Goal: Task Accomplishment & Management: Use online tool/utility

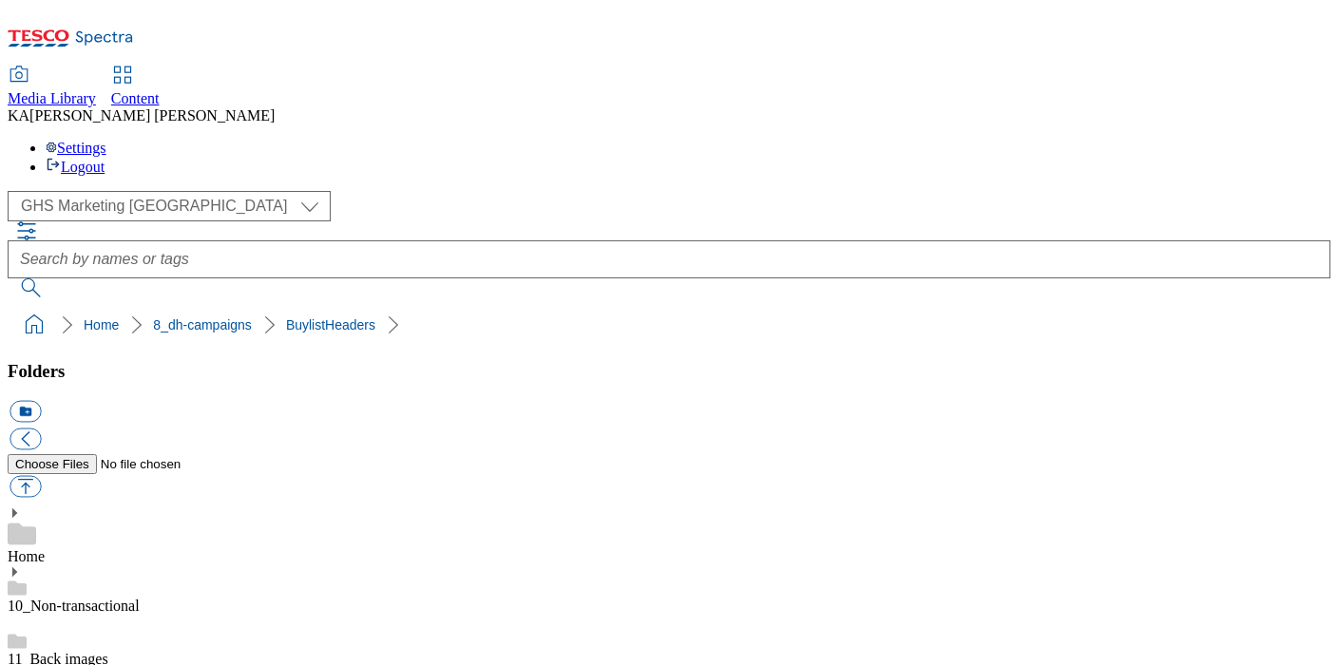
scroll to position [234, 0]
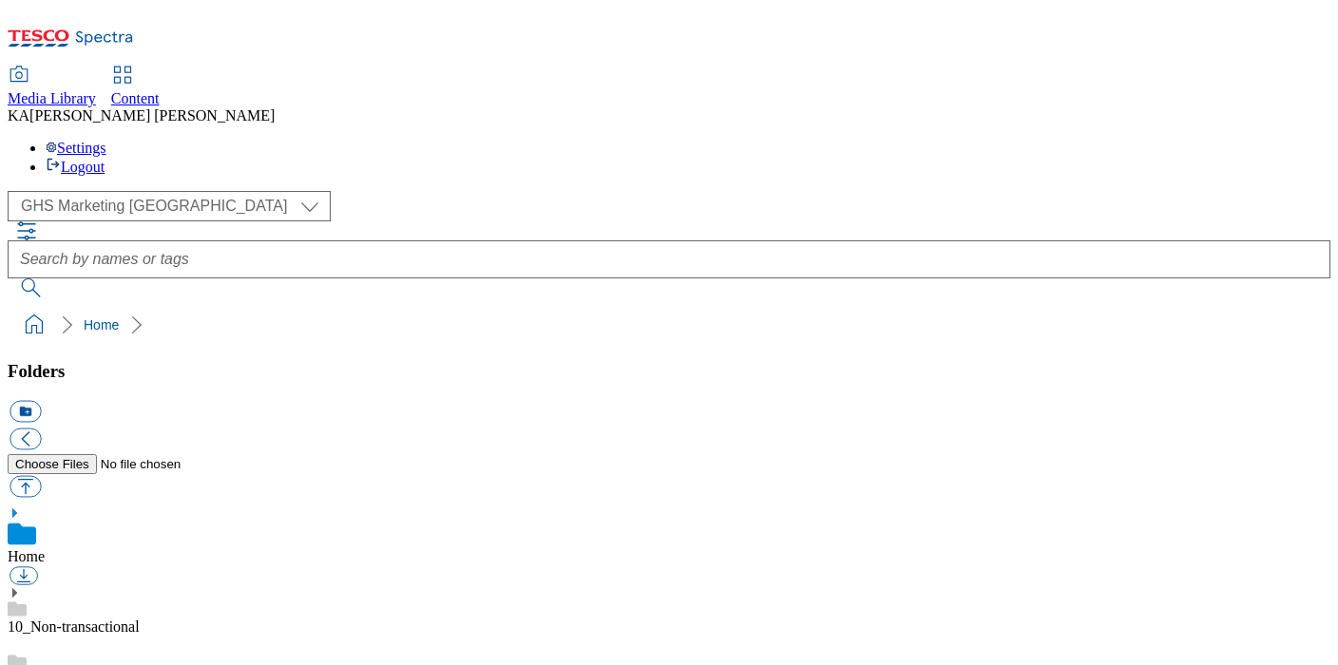
scroll to position [336, 0]
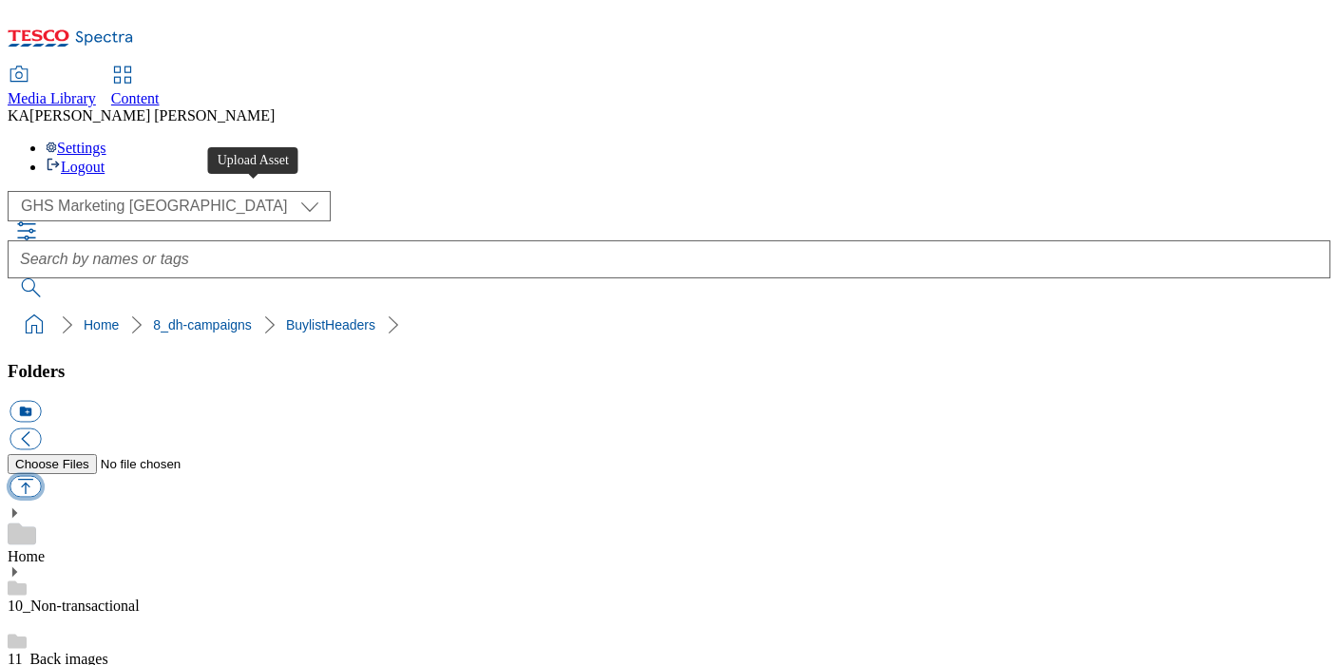
click at [41, 476] on button "button" at bounding box center [25, 487] width 31 height 22
type input "C:\fakepath\1758891046849-ad541930_Strongbow_LegoBrand_H_1184x333_V1.jpg"
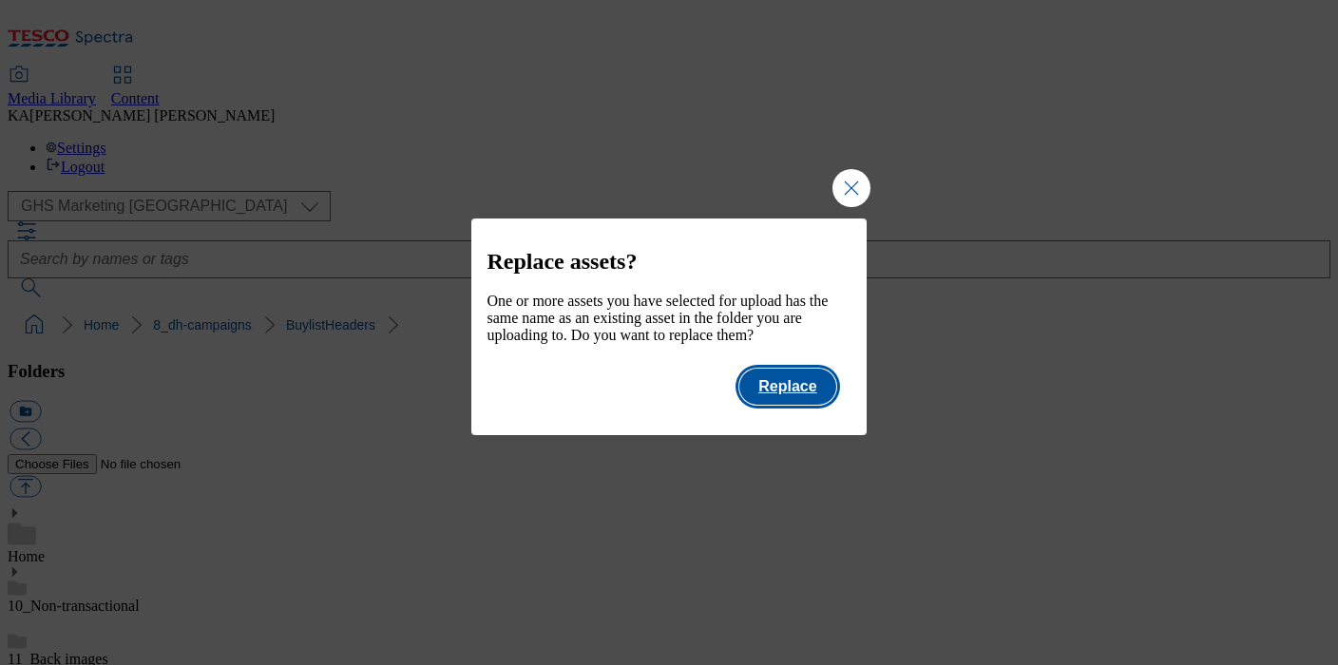
click at [789, 405] on button "Replace" at bounding box center [787, 387] width 96 height 36
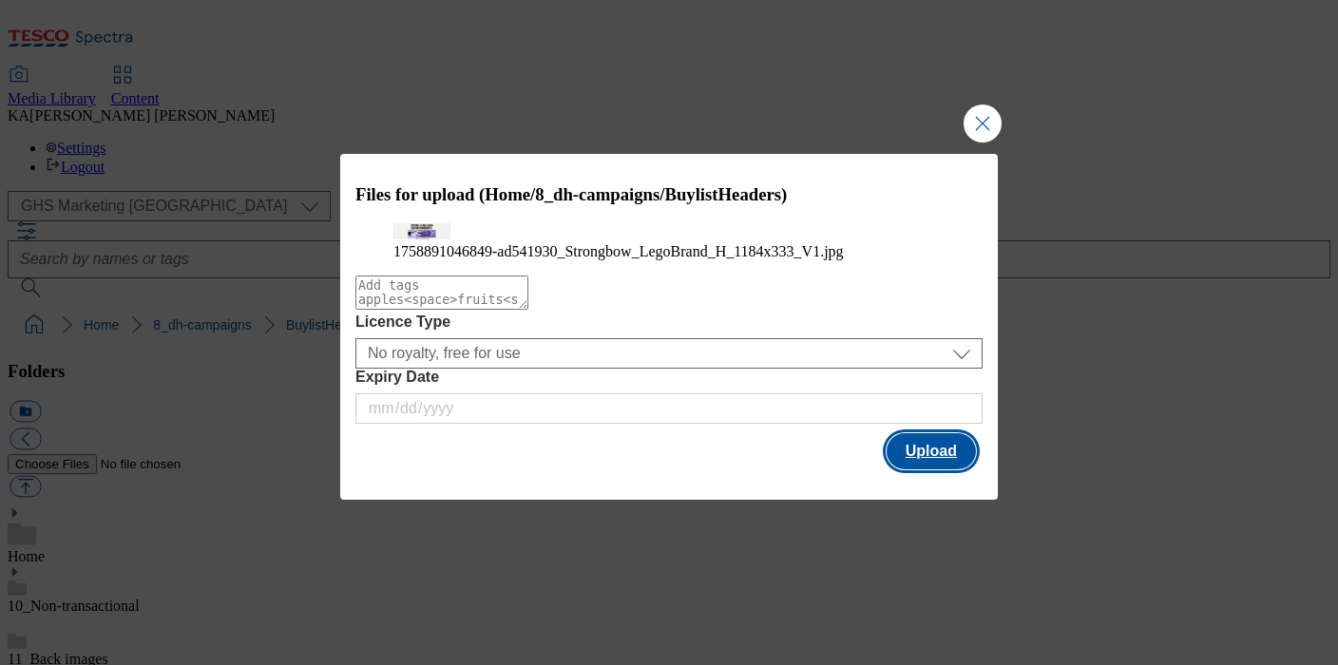
click at [926, 470] on button "Upload" at bounding box center [931, 451] width 89 height 36
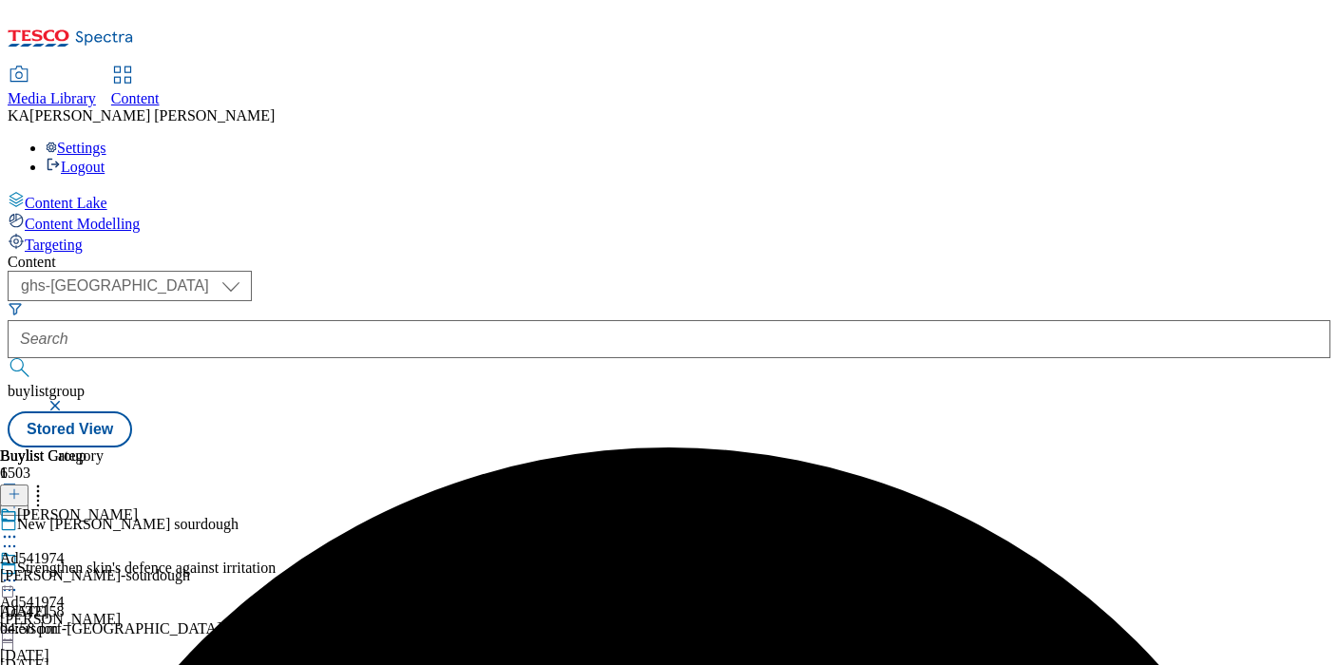
select select "ghs-[GEOGRAPHIC_DATA]"
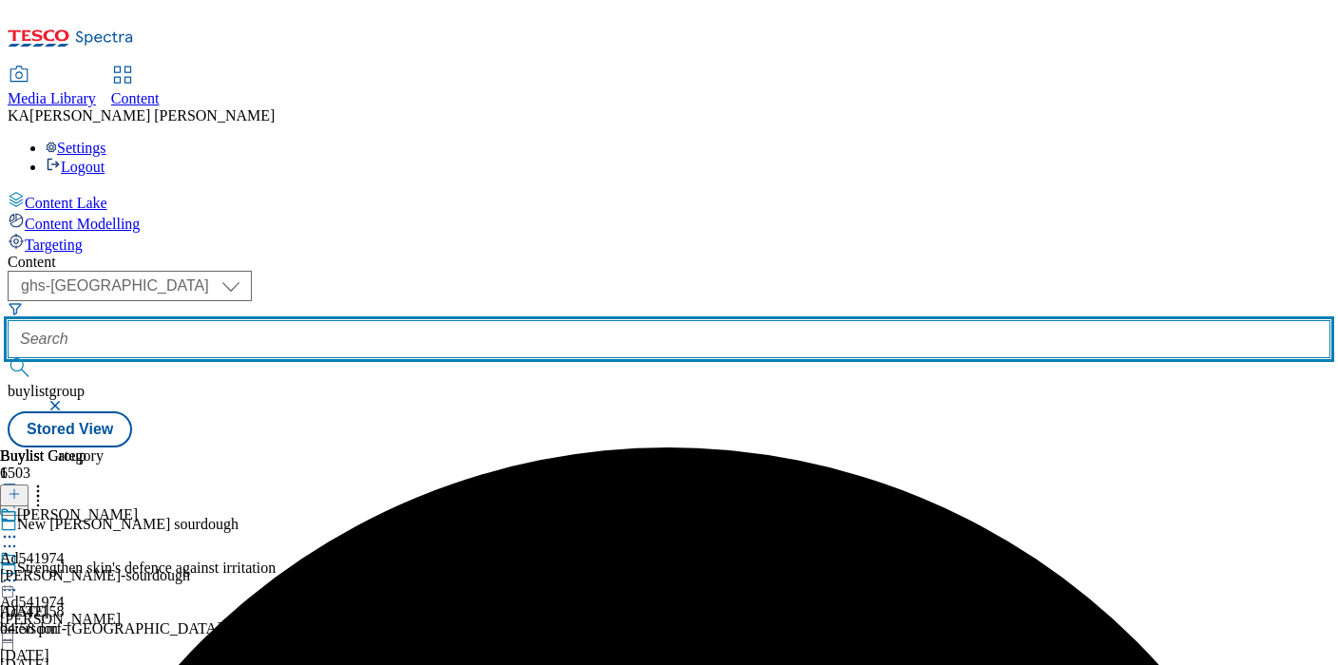
click at [453, 320] on input "text" at bounding box center [669, 339] width 1323 height 38
paste input "heineken-strongbow-25tw33"
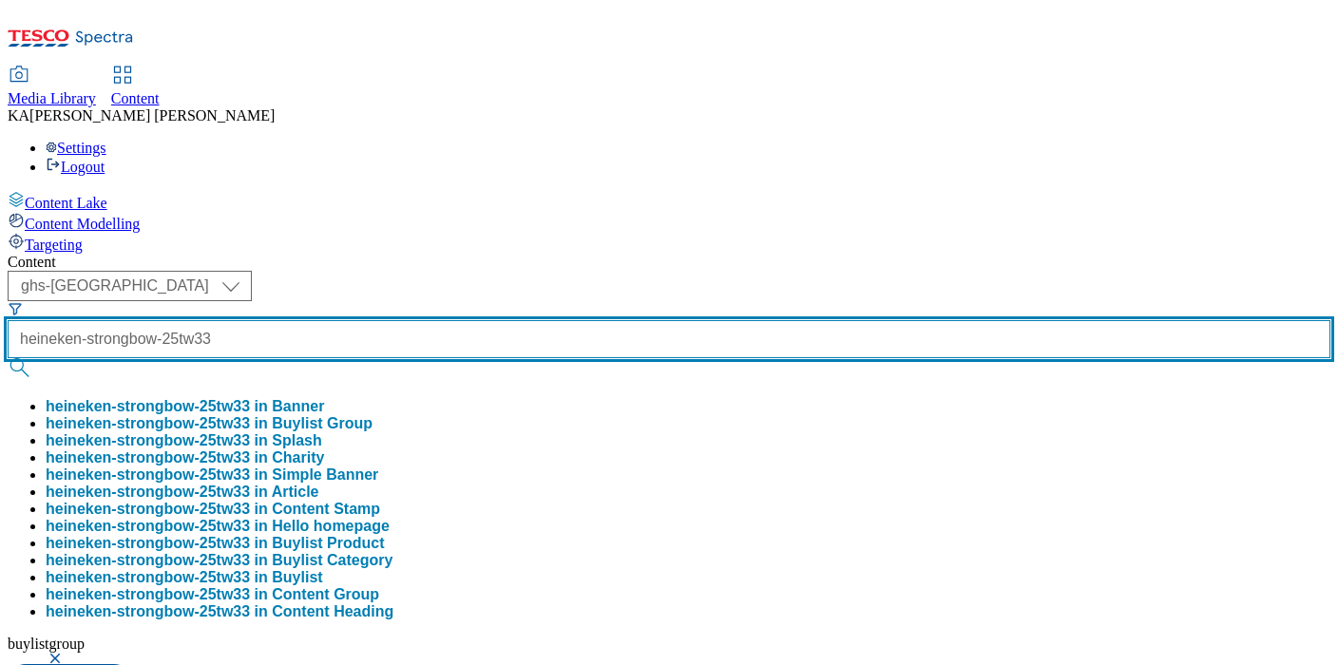
type input "heineken-strongbow-25tw33"
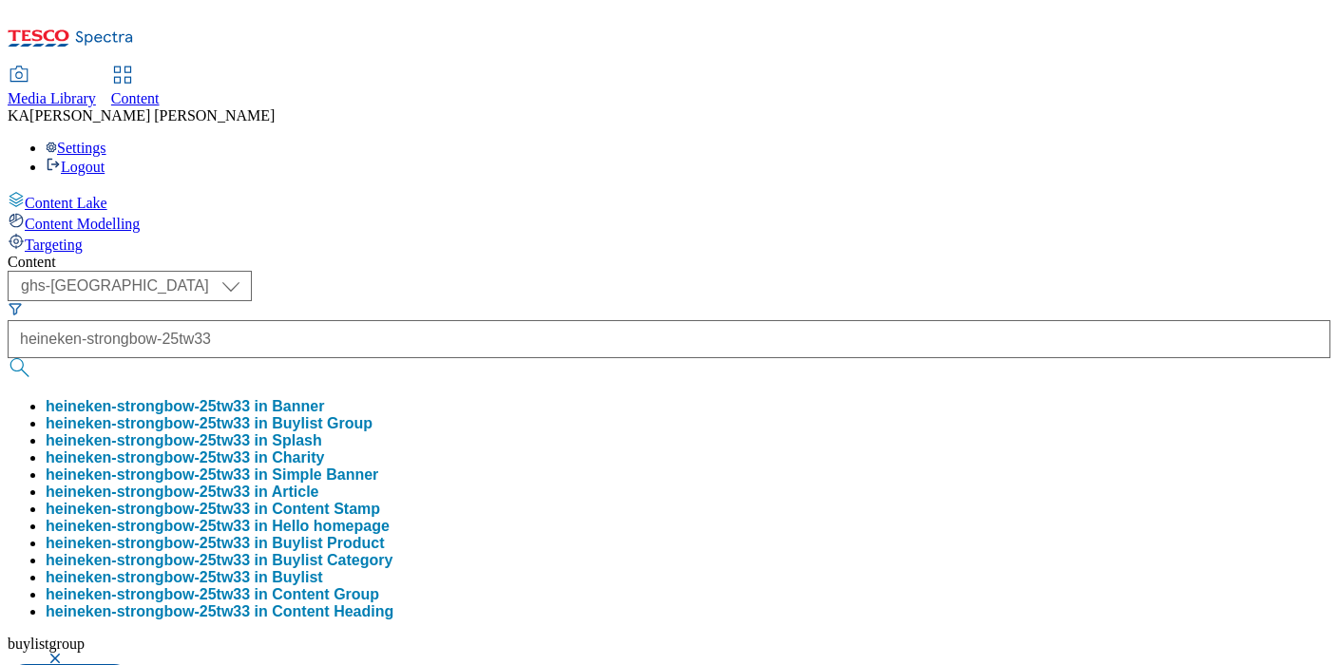
click at [373, 415] on button "heineken-strongbow-25tw33 in Buylist Group" at bounding box center [209, 423] width 327 height 17
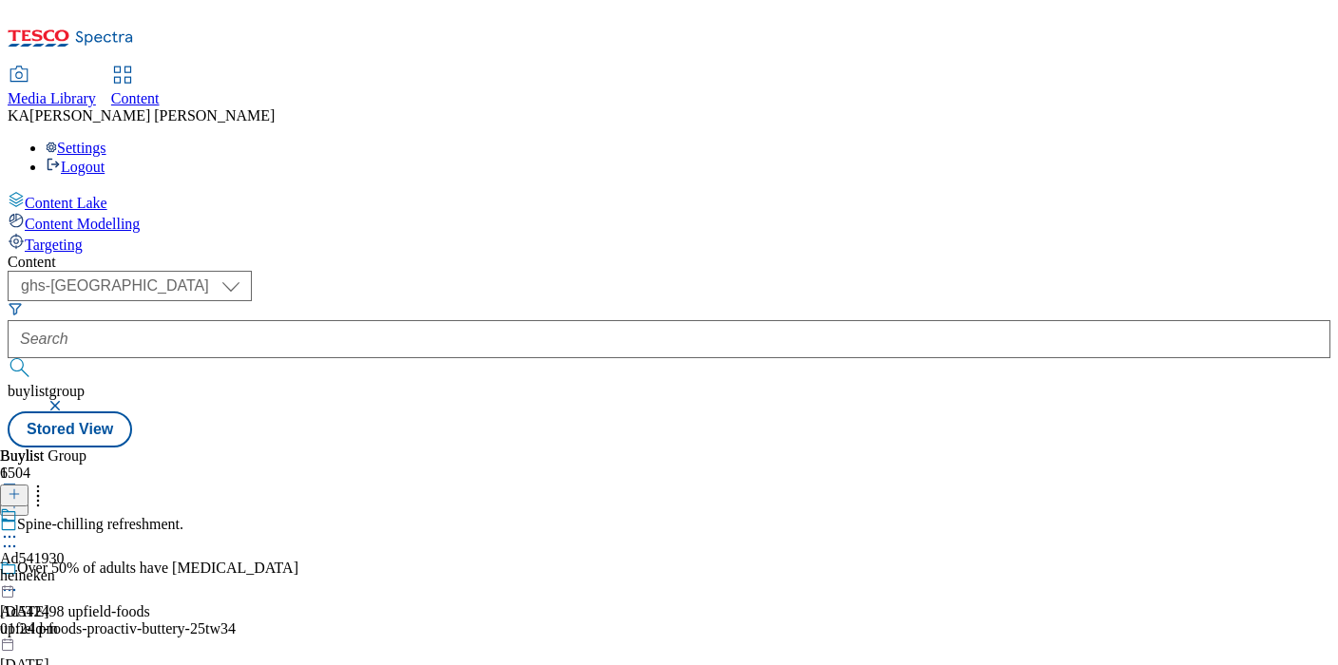
click at [19, 528] on icon at bounding box center [9, 537] width 19 height 19
click at [81, 570] on span "Edit" at bounding box center [70, 577] width 22 height 14
select select "tactical"
select select "supplier funded short term 1-3 weeks"
select select "dunnhumby"
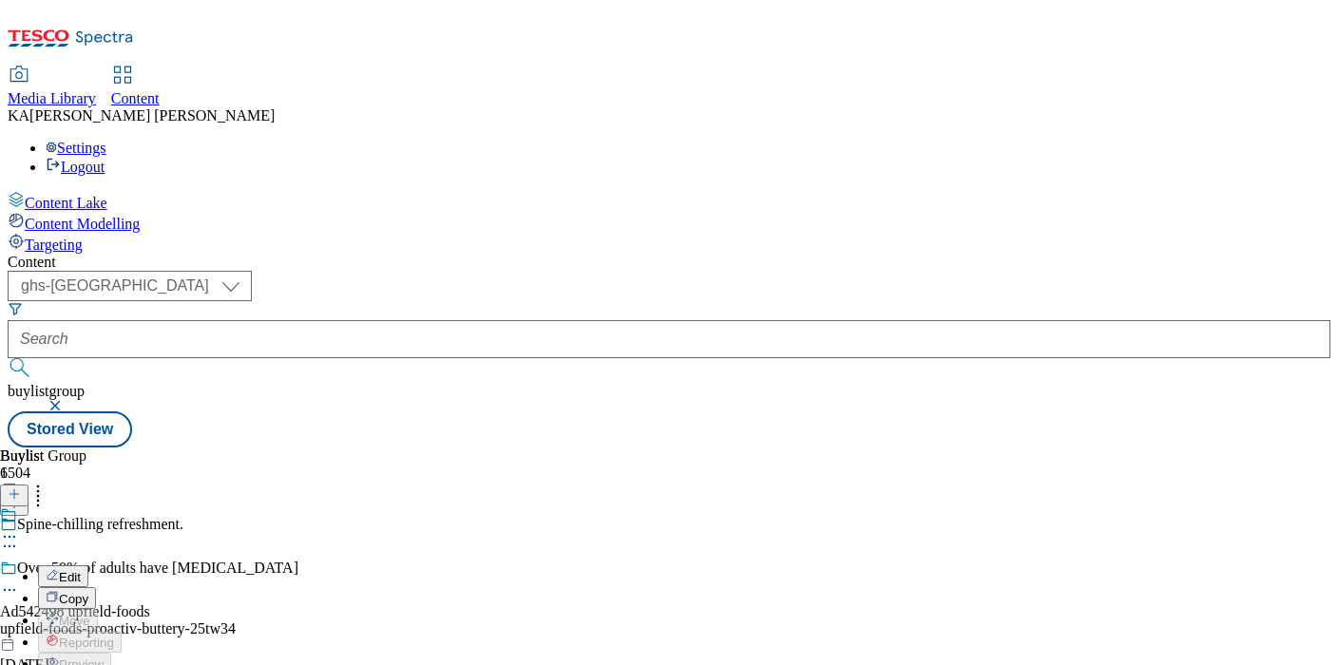
select select "Banner"
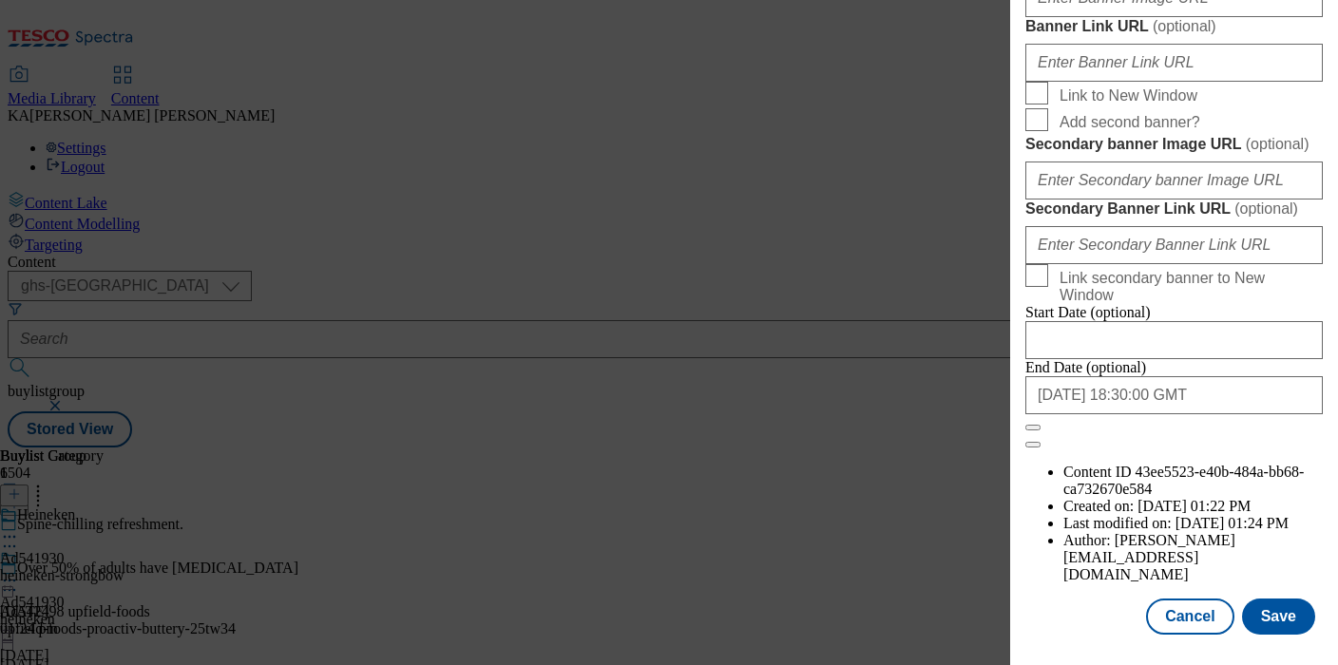
scroll to position [1709, 0]
paste input "[URL][DOMAIN_NAME]"
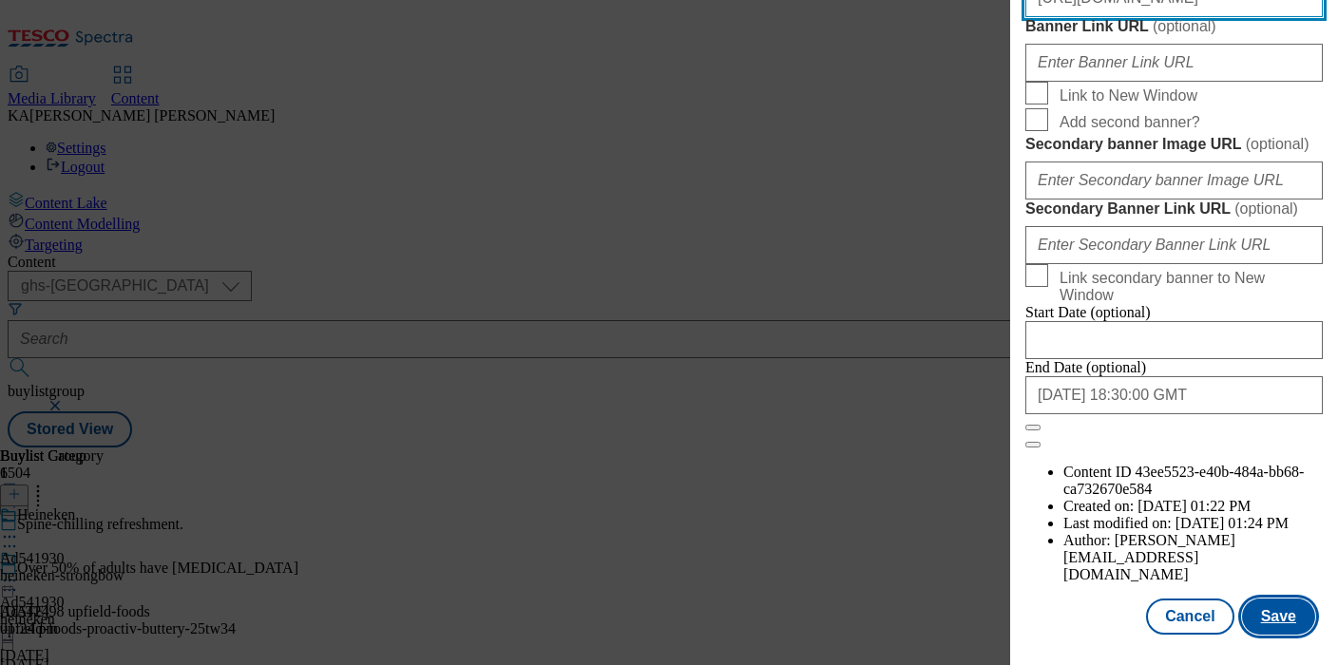
type input "[URL][DOMAIN_NAME]"
click at [1277, 613] on button "Save" at bounding box center [1278, 617] width 73 height 36
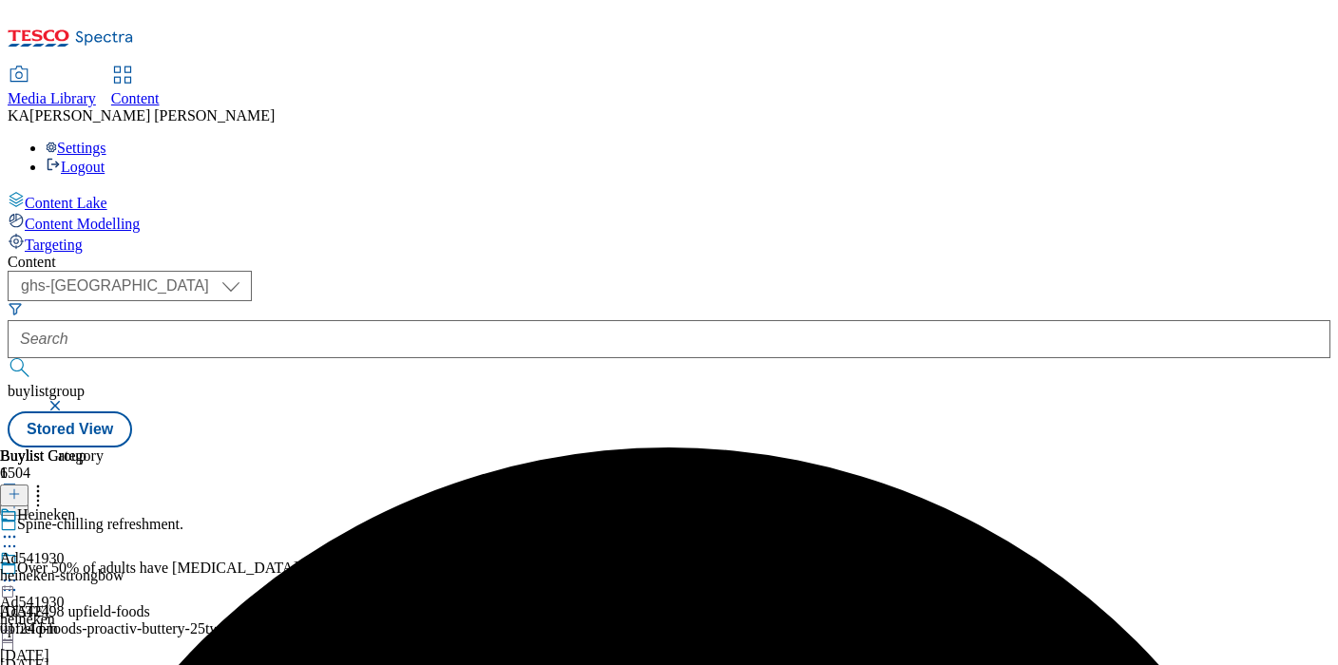
click at [19, 571] on icon at bounding box center [9, 580] width 19 height 19
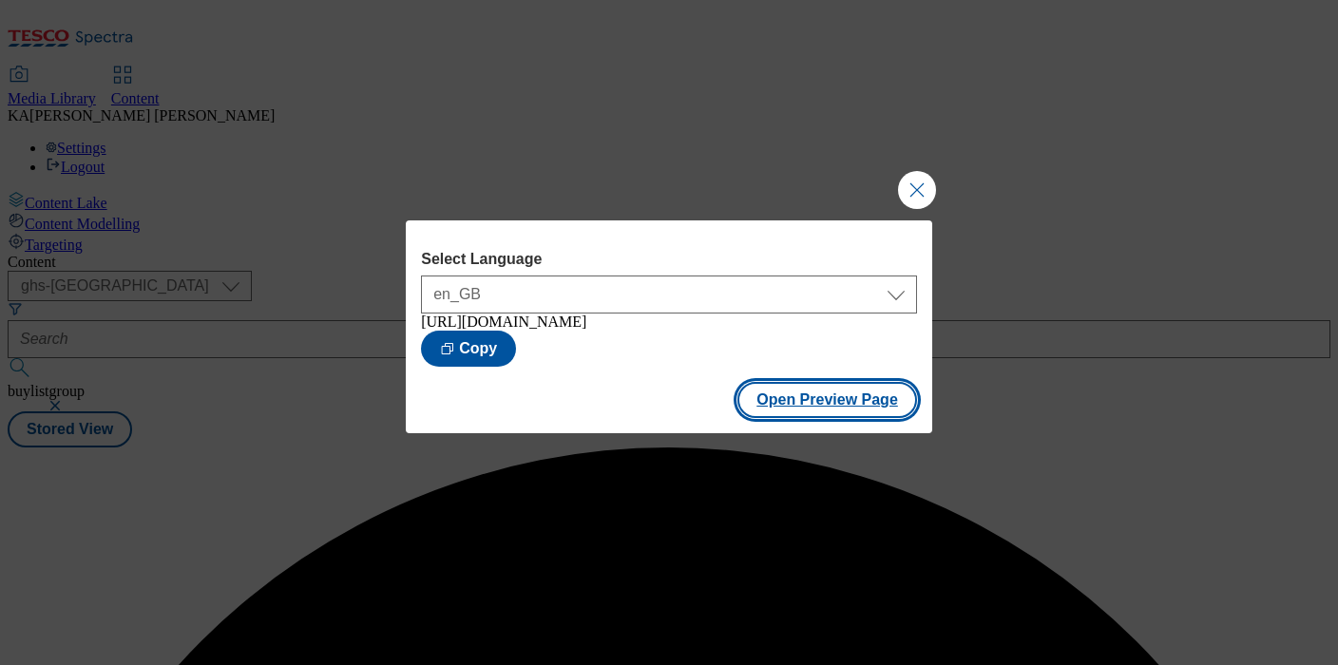
click at [780, 412] on button "Open Preview Page" at bounding box center [828, 400] width 180 height 36
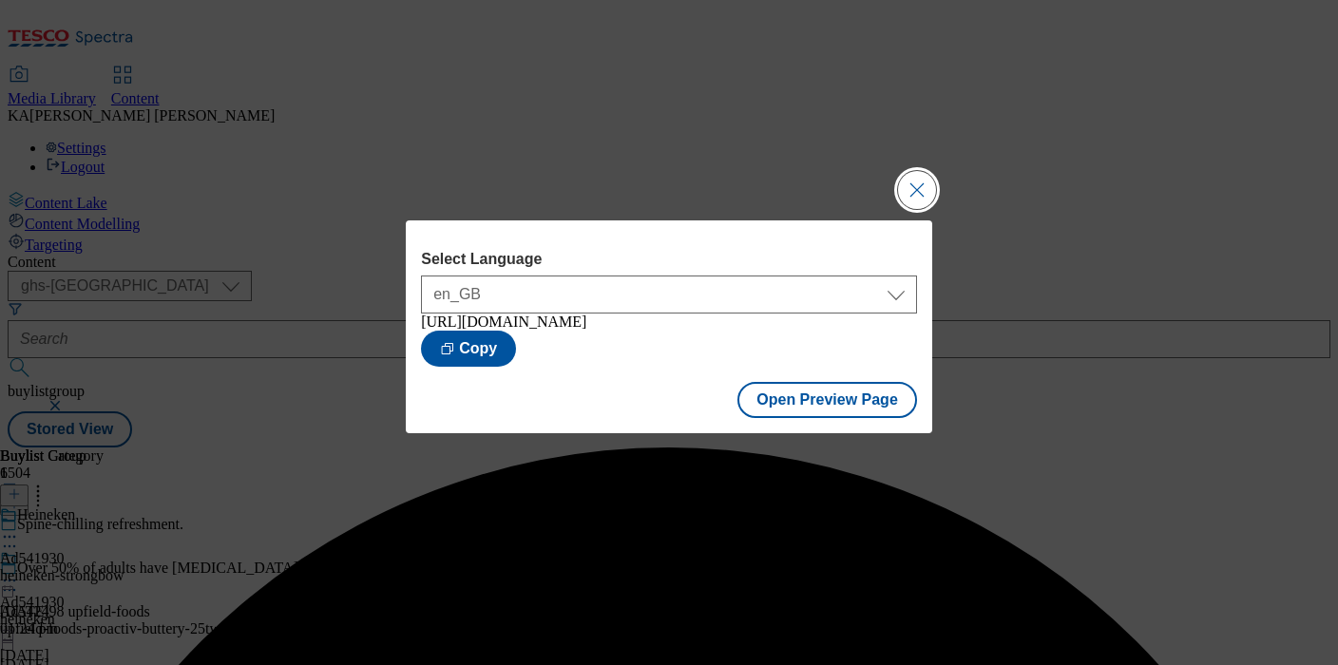
click at [904, 176] on button "Close Modal" at bounding box center [917, 190] width 38 height 38
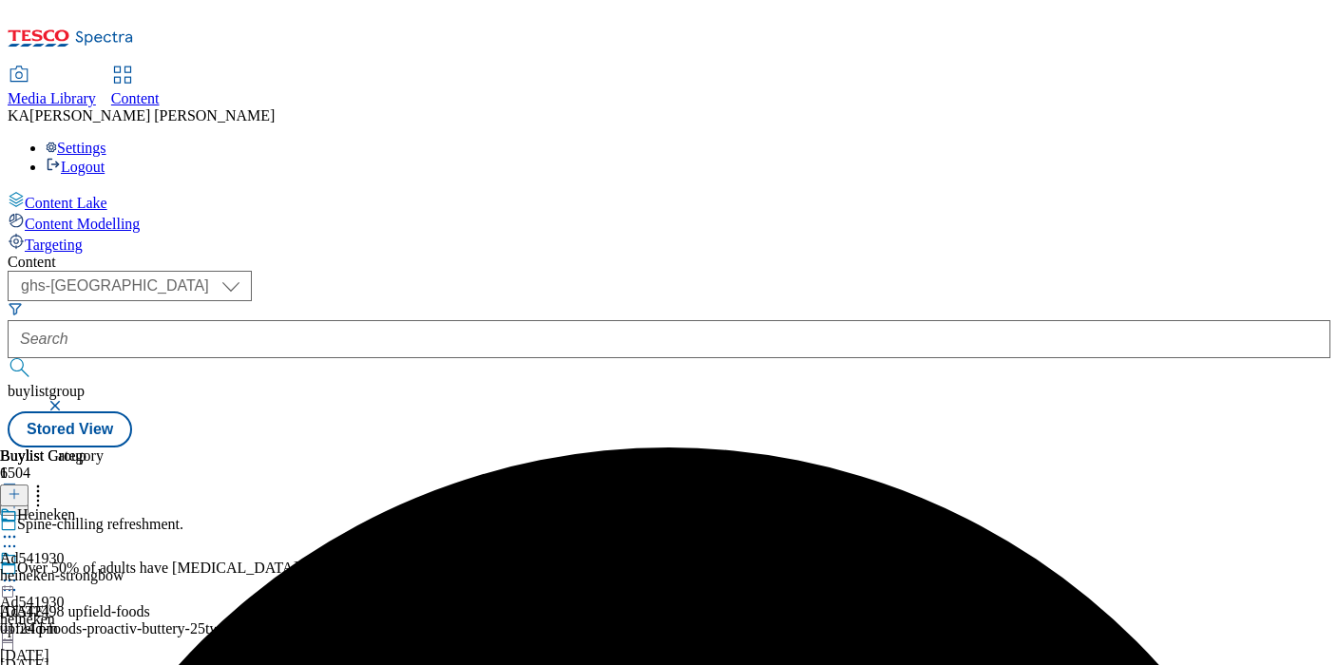
click at [19, 571] on icon at bounding box center [9, 580] width 19 height 19
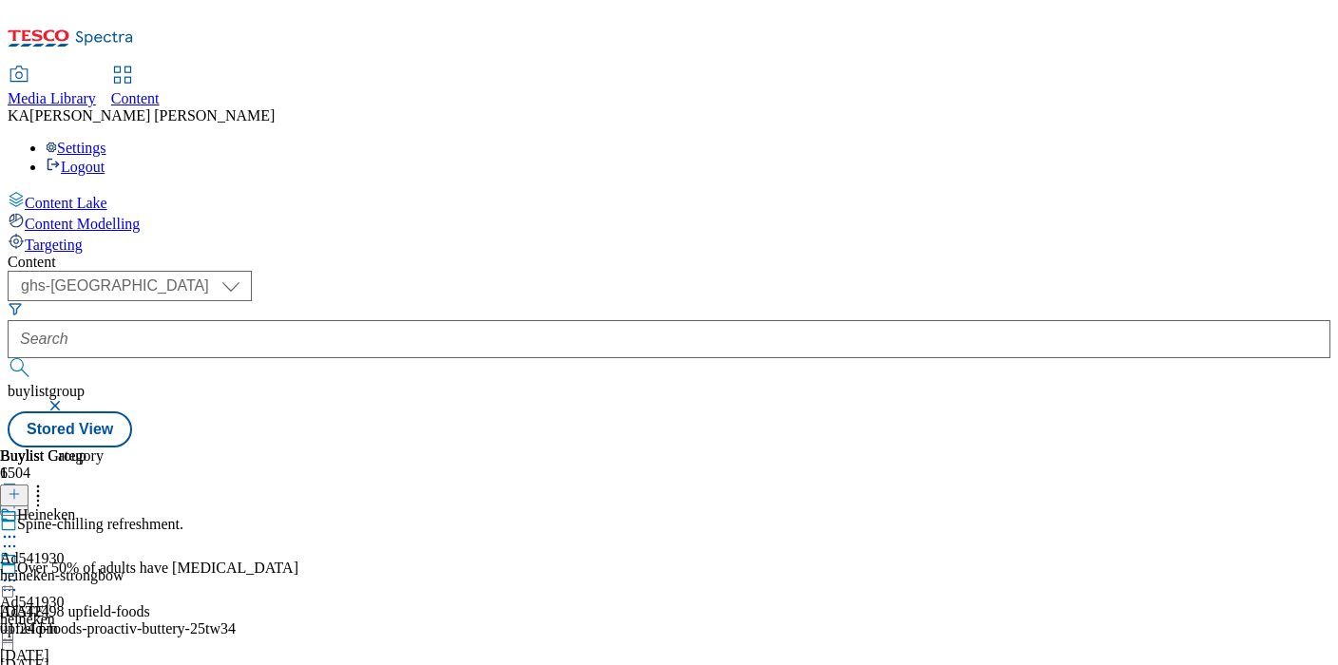
click at [19, 571] on icon at bounding box center [9, 580] width 19 height 19
